Goal: Information Seeking & Learning: Learn about a topic

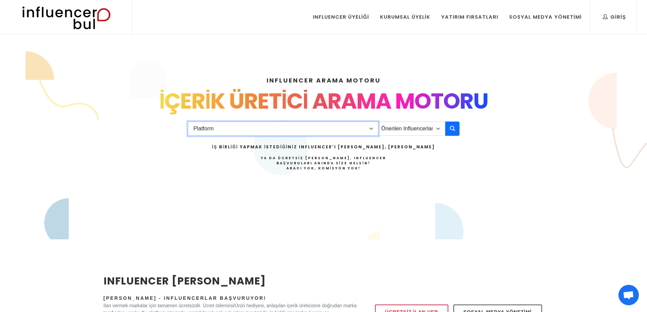
click at [308, 127] on select "Platform Instagram Facebook Youtube Tiktok Twitter Twitch" at bounding box center [283, 129] width 190 height 14
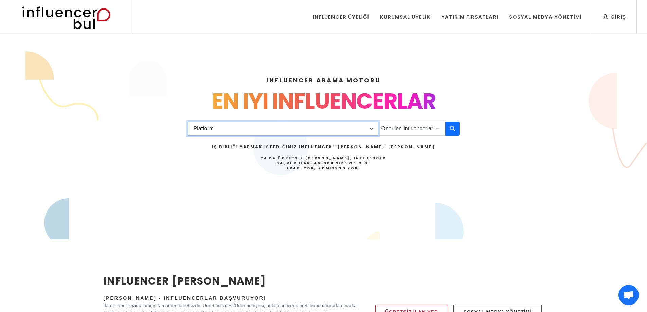
select select "1"
click at [188, 122] on select "Platform Instagram Facebook Youtube Tiktok Twitter Twitch" at bounding box center [283, 129] width 190 height 14
click at [410, 125] on select "Önerilen Influencerlar Aile & Çocuk & Ebeveyn Alışveriş & Giyim & Aksesuar Arab…" at bounding box center [411, 129] width 67 height 14
click at [555, 217] on div "INFLUENCER ARAMA MOTORU INSTAGRAM VE TIKTOK INFLUENCERLARI SOSYAL MEDYA FENOMEN…" at bounding box center [323, 145] width 647 height 172
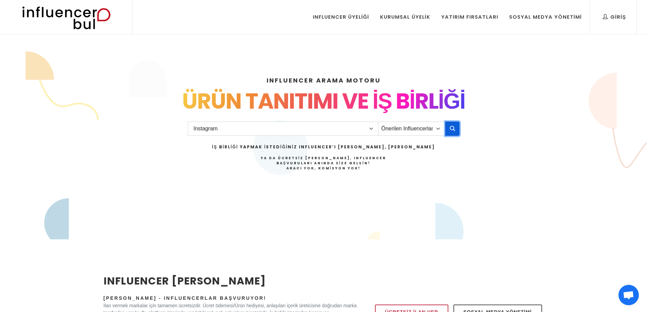
click at [456, 131] on button "button" at bounding box center [452, 129] width 14 height 14
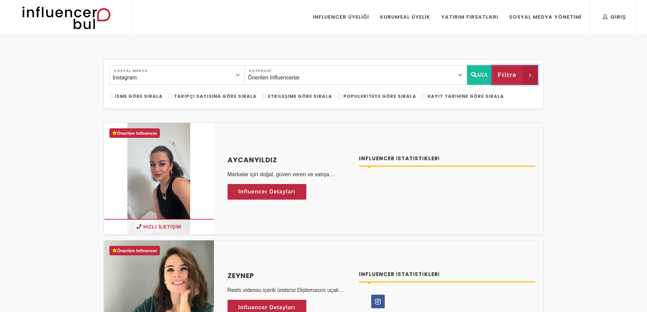
click at [514, 78] on span "Filtre" at bounding box center [507, 75] width 19 height 12
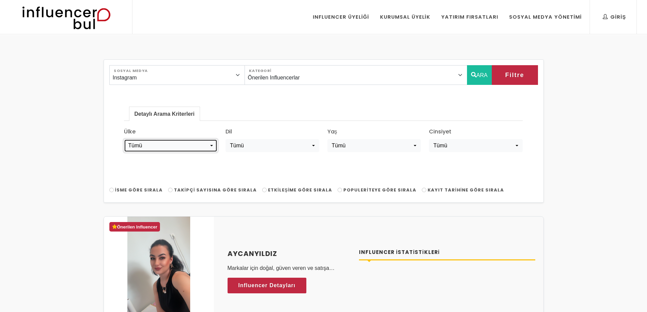
click at [161, 145] on div "Tümü" at bounding box center [168, 146] width 80 height 8
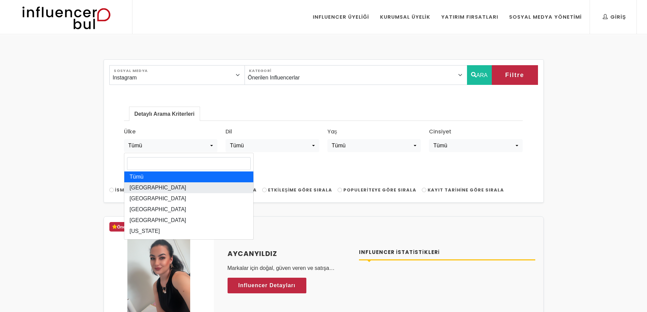
click at [155, 184] on link "Türkiye" at bounding box center [188, 187] width 129 height 11
select select "türkiye"
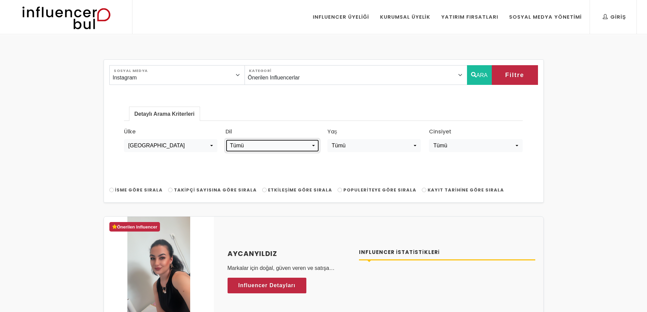
click at [261, 144] on div "Tümü" at bounding box center [270, 146] width 80 height 8
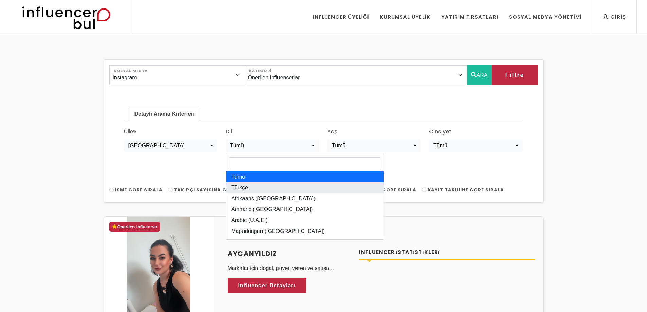
click at [256, 192] on link "Türkçe" at bounding box center [305, 187] width 158 height 11
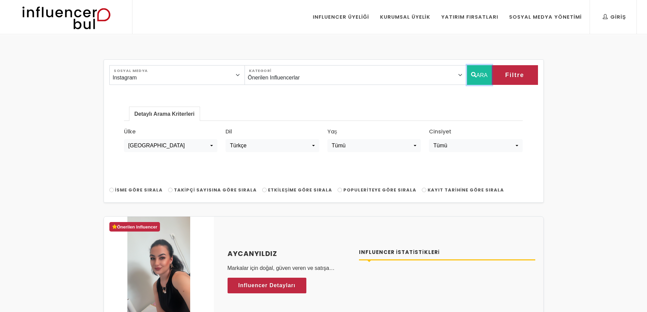
click at [475, 74] on button "ARA" at bounding box center [479, 75] width 25 height 20
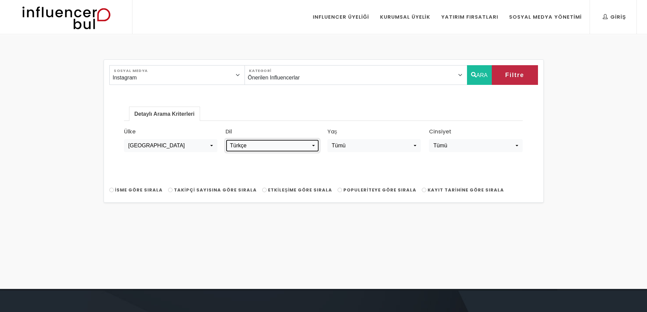
click at [245, 146] on div "Türkçe" at bounding box center [270, 146] width 80 height 8
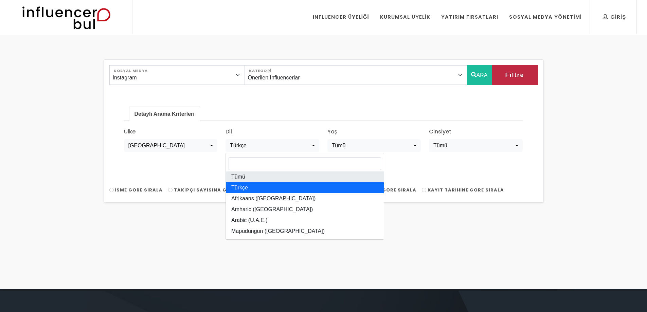
click at [249, 177] on link "Tümü" at bounding box center [305, 176] width 158 height 11
select select "all"
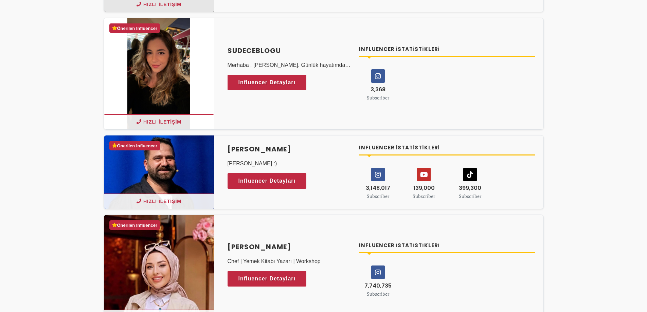
scroll to position [1901, 0]
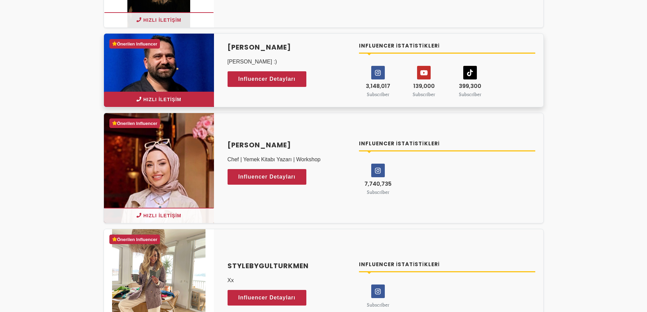
click at [152, 101] on button "Hızlı İletişim" at bounding box center [159, 99] width 110 height 15
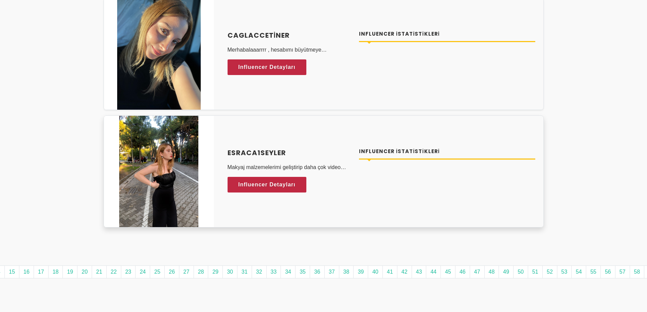
scroll to position [3395, 0]
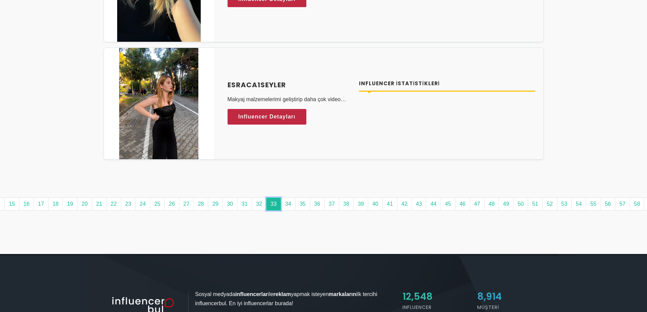
click at [278, 207] on link "33" at bounding box center [273, 204] width 15 height 13
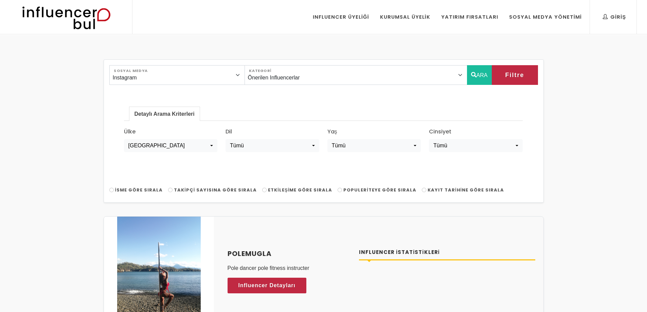
click at [56, 22] on img at bounding box center [66, 17] width 112 height 34
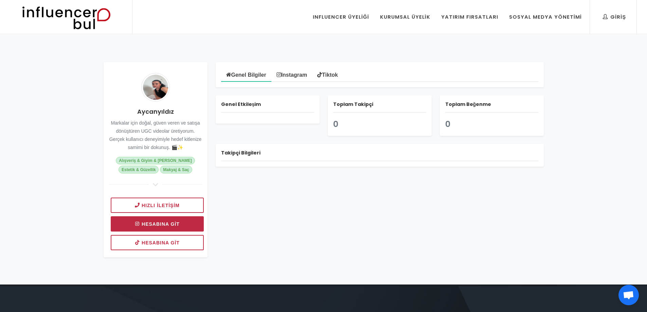
click at [180, 227] on link "Hesabına git" at bounding box center [157, 223] width 93 height 15
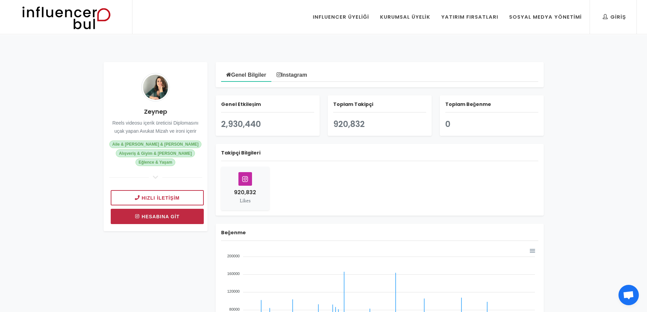
click at [176, 221] on link "Hesabına git" at bounding box center [157, 216] width 93 height 15
